Goal: Transaction & Acquisition: Subscribe to service/newsletter

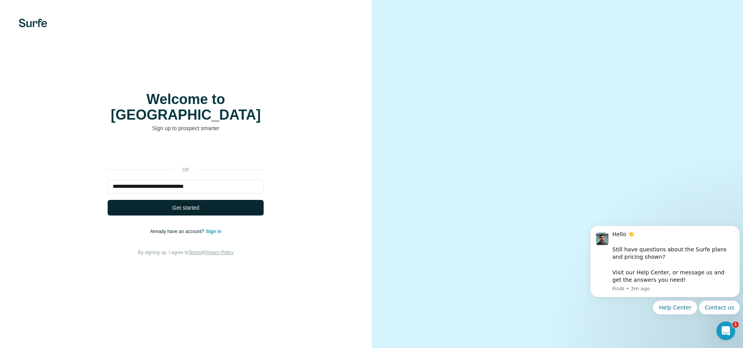
type input "**********"
click at [200, 200] on button "Get started" at bounding box center [186, 208] width 156 height 16
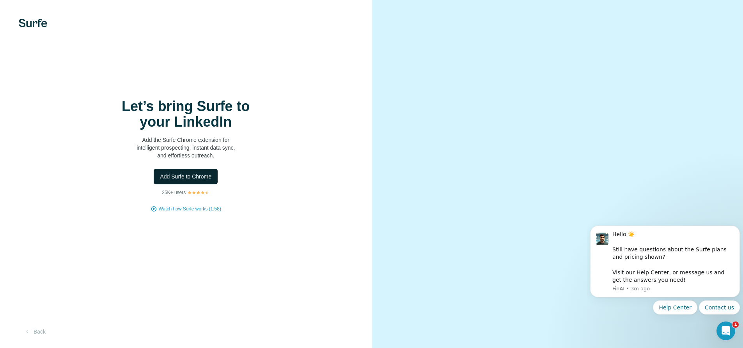
click at [181, 174] on span "Add Surfe to Chrome" at bounding box center [185, 177] width 51 height 8
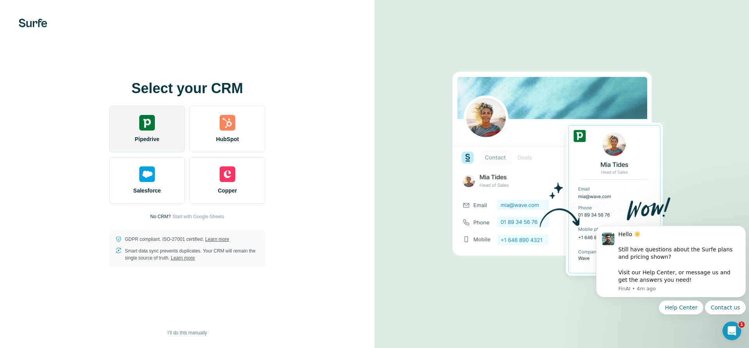
click at [152, 126] on img at bounding box center [147, 123] width 16 height 16
